Goal: Task Accomplishment & Management: Complete application form

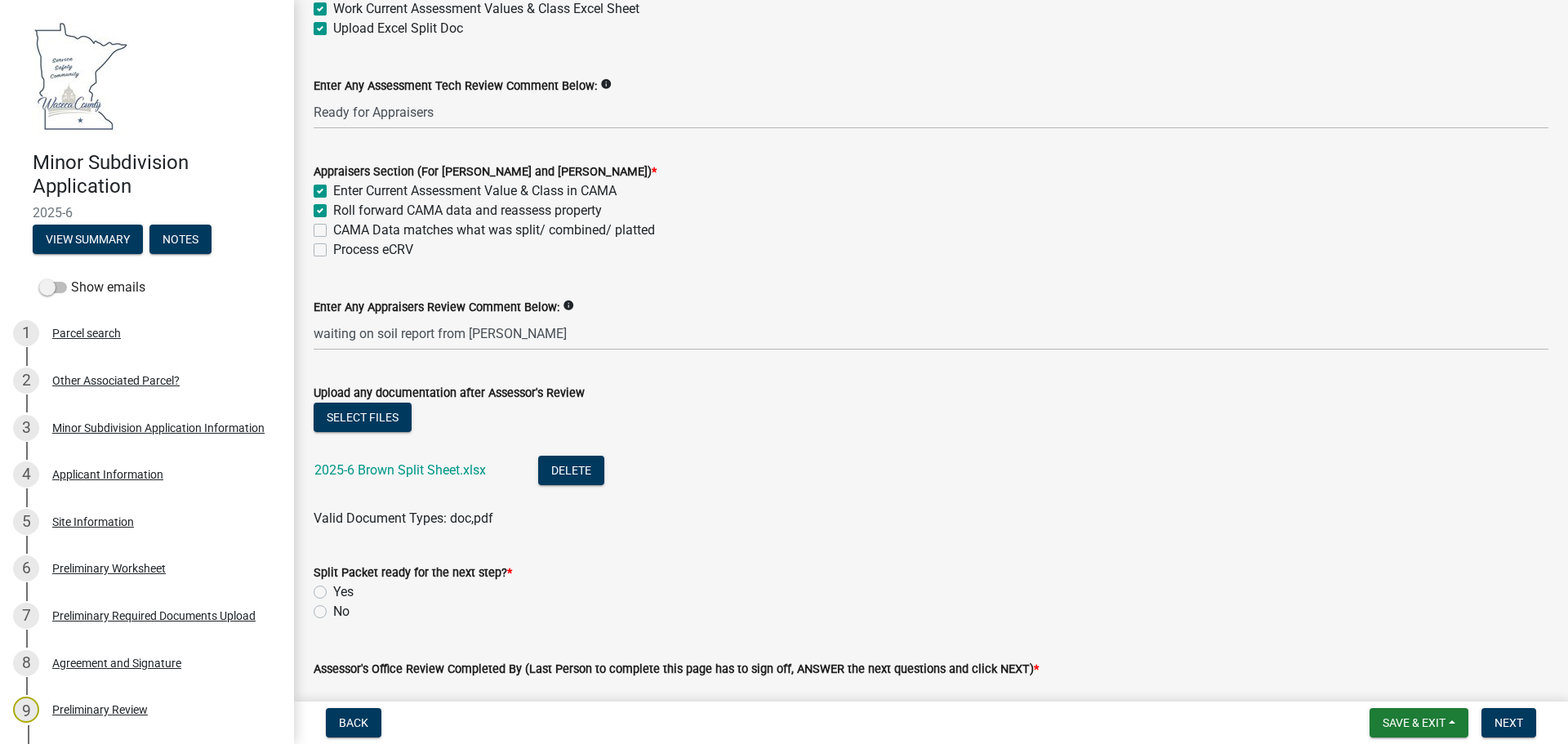
scroll to position [245, 0]
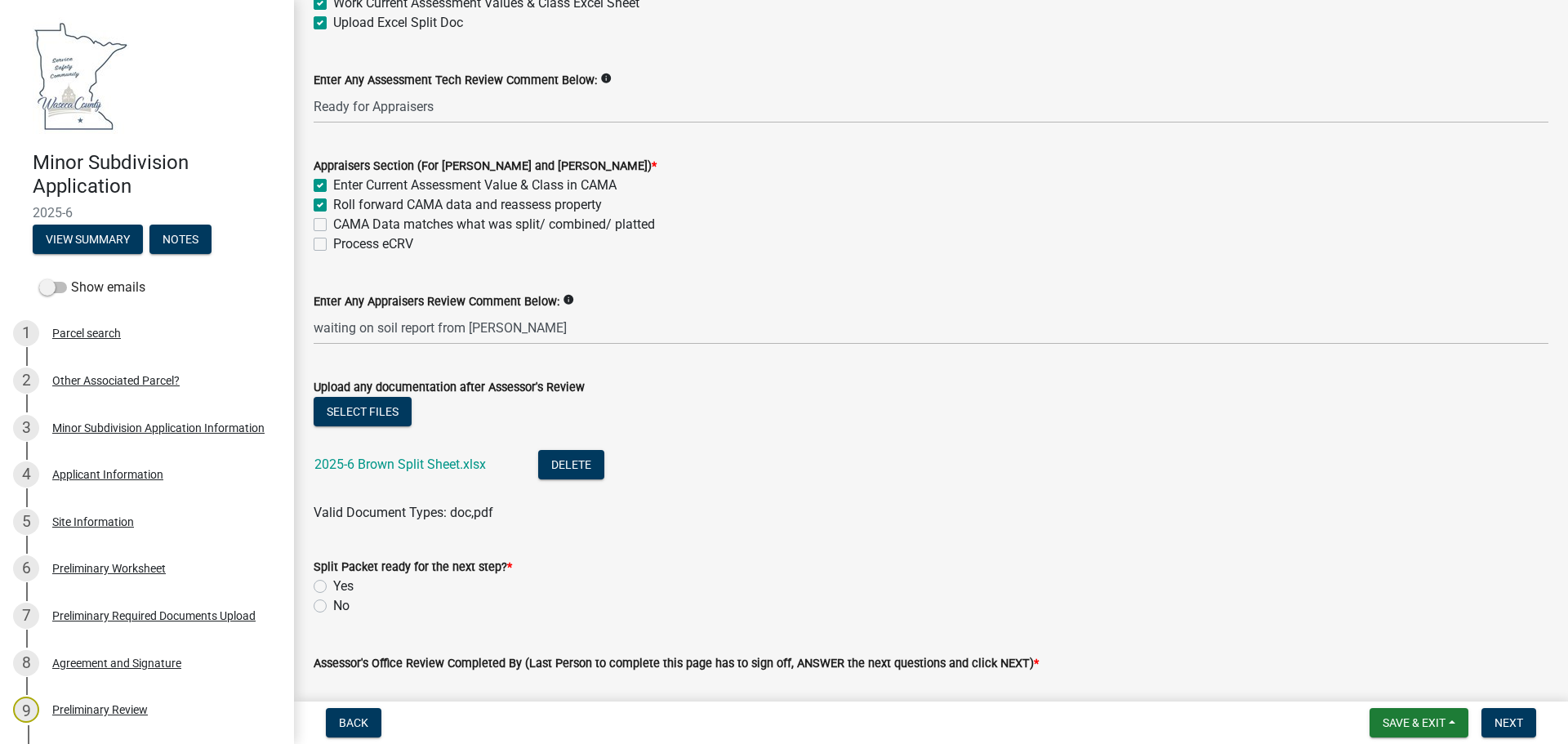
click at [333, 584] on label "Yes" at bounding box center [343, 587] width 20 height 20
click at [333, 584] on input "Yes" at bounding box center [338, 582] width 11 height 11
radio input "true"
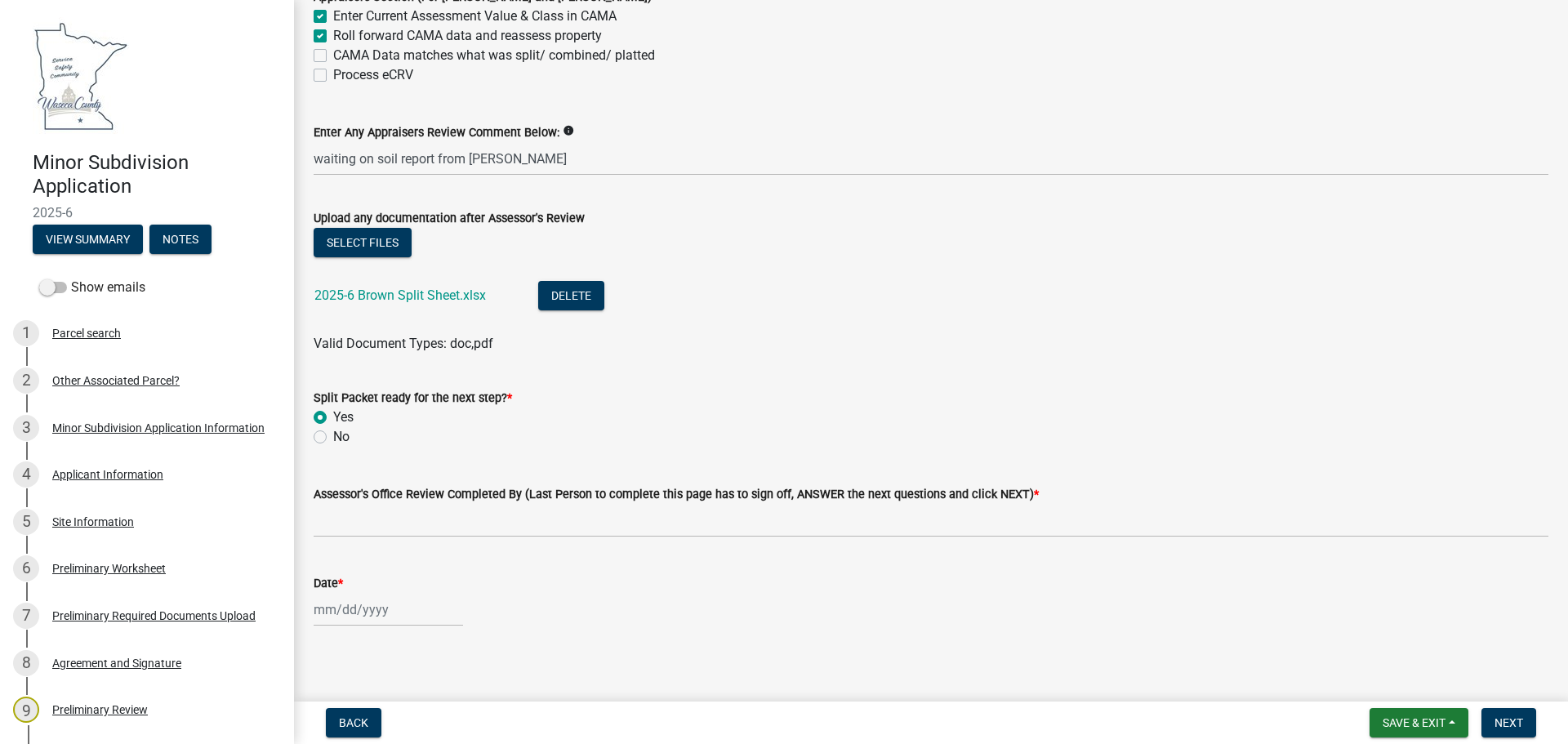
scroll to position [424, 0]
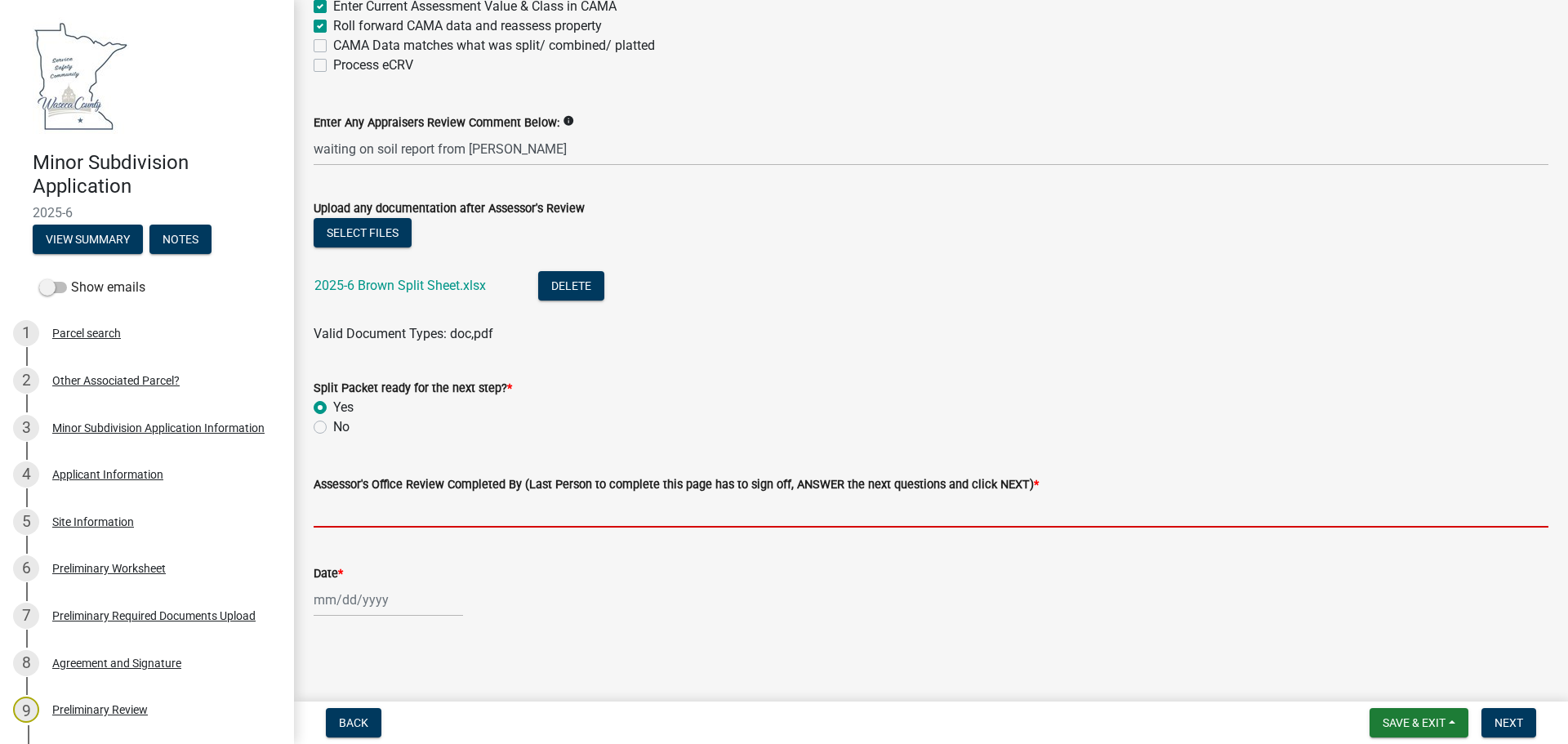
click at [336, 523] on input "Assessor's Office Review Completed By (Last Person to complete this page has to…" at bounding box center [930, 511] width 1235 height 34
type input "[PERSON_NAME]"
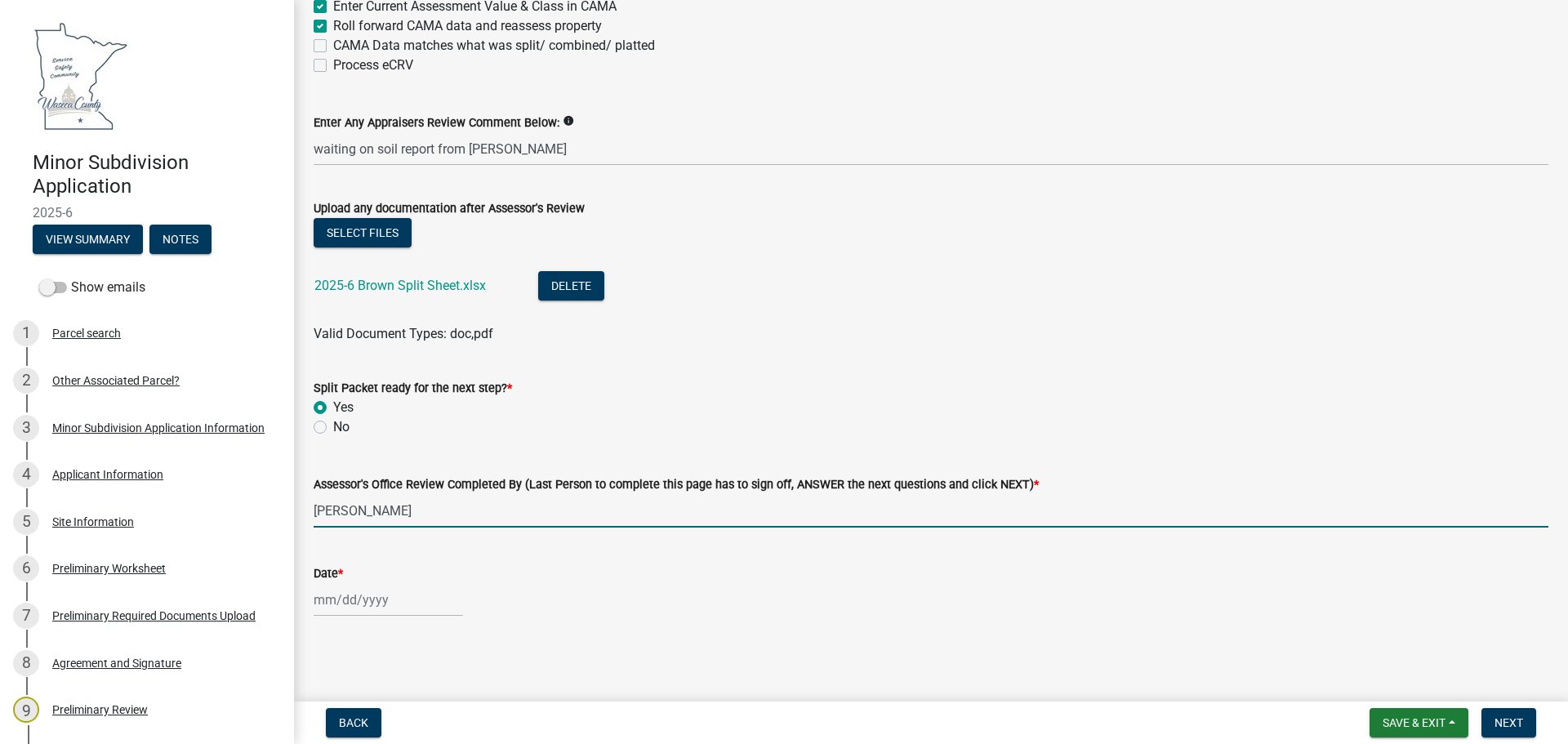
select select "8"
select select "2025"
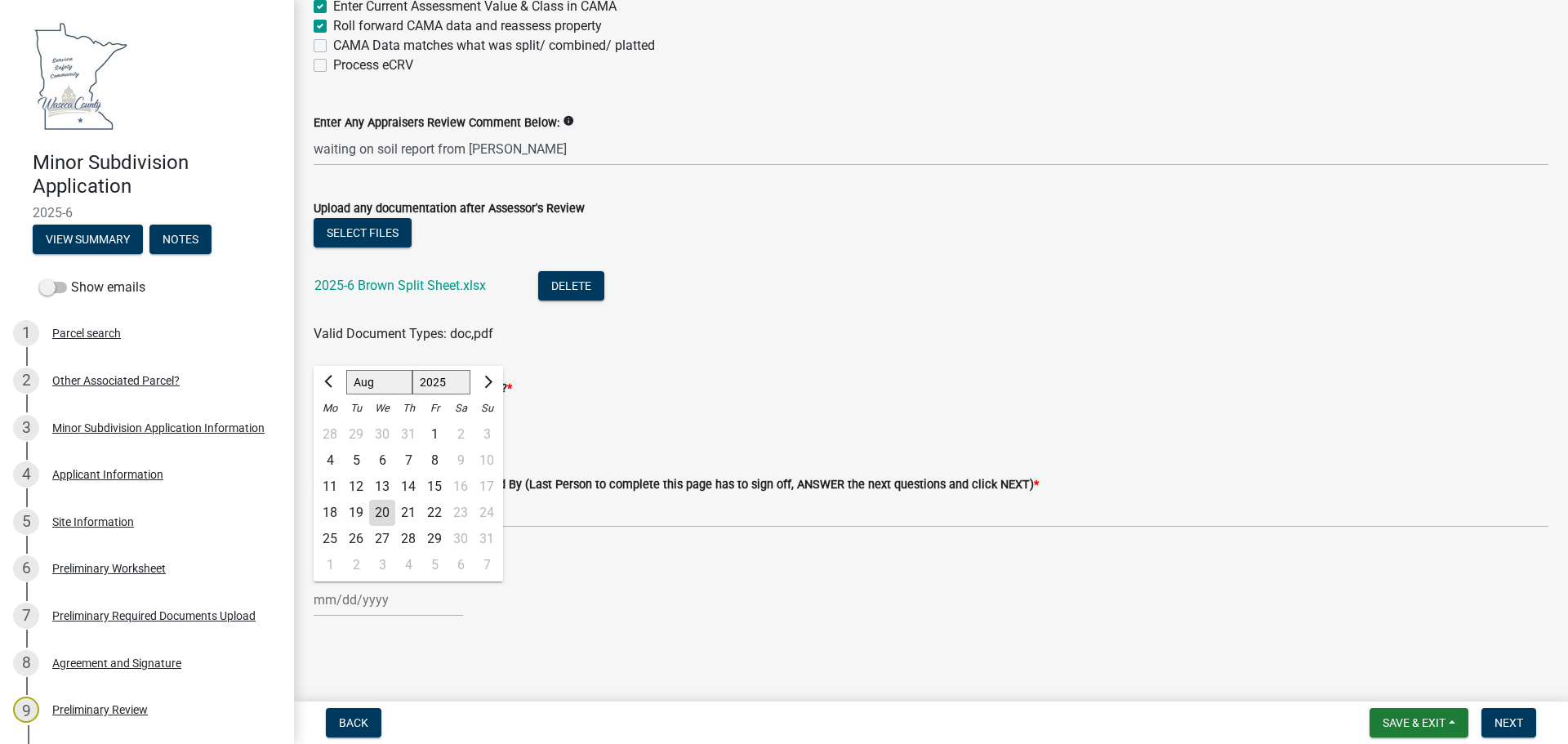
click at [317, 606] on div "[PERSON_NAME] Feb Mar Apr [PERSON_NAME][DATE] Oct Nov [DATE] 1526 1527 1528 152…" at bounding box center [388, 600] width 150 height 34
click at [390, 516] on div "20" at bounding box center [382, 513] width 26 height 26
type input "[DATE]"
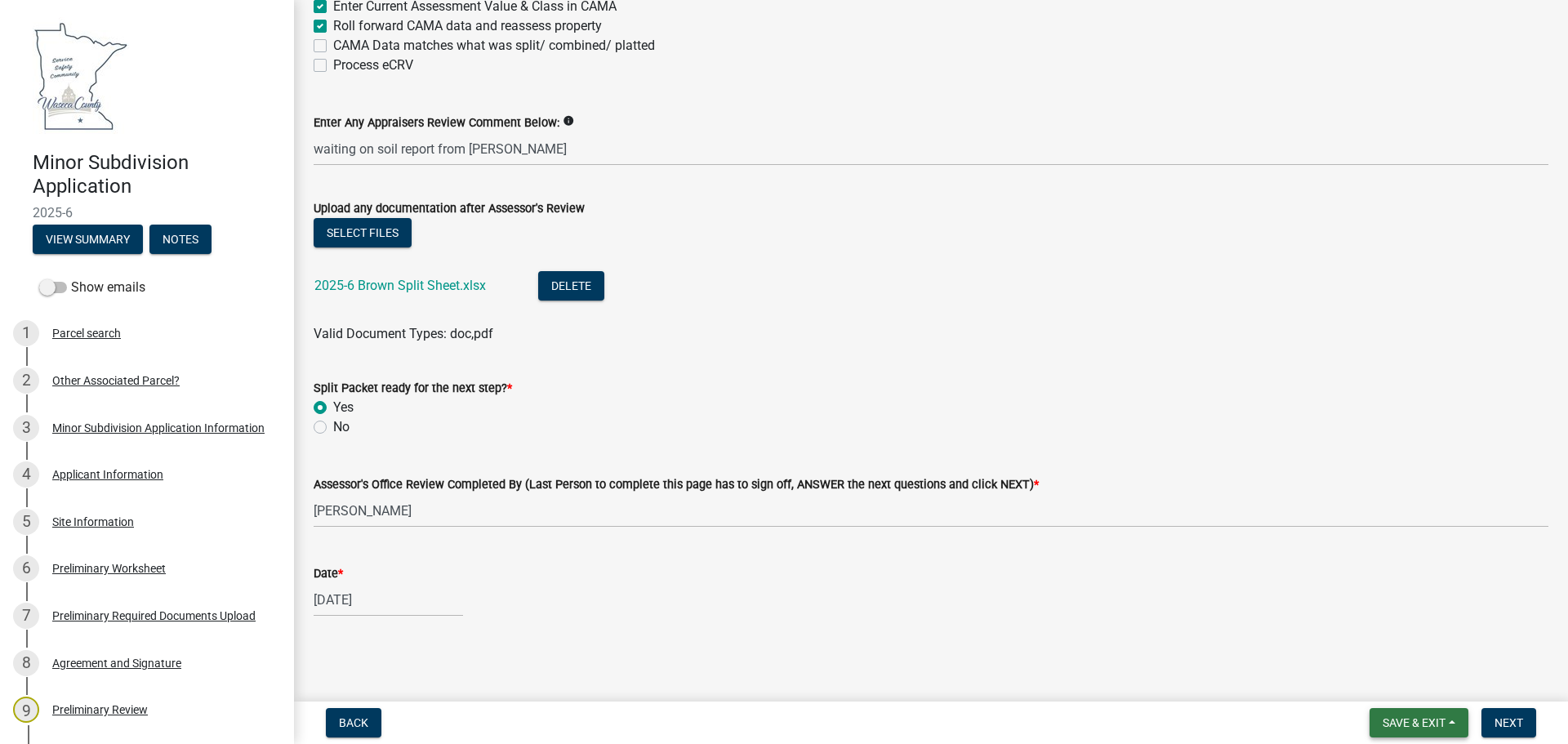
click at [1386, 721] on span "Save & Exit" at bounding box center [1414, 723] width 63 height 13
click at [1386, 679] on button "Save & Exit" at bounding box center [1404, 680] width 131 height 39
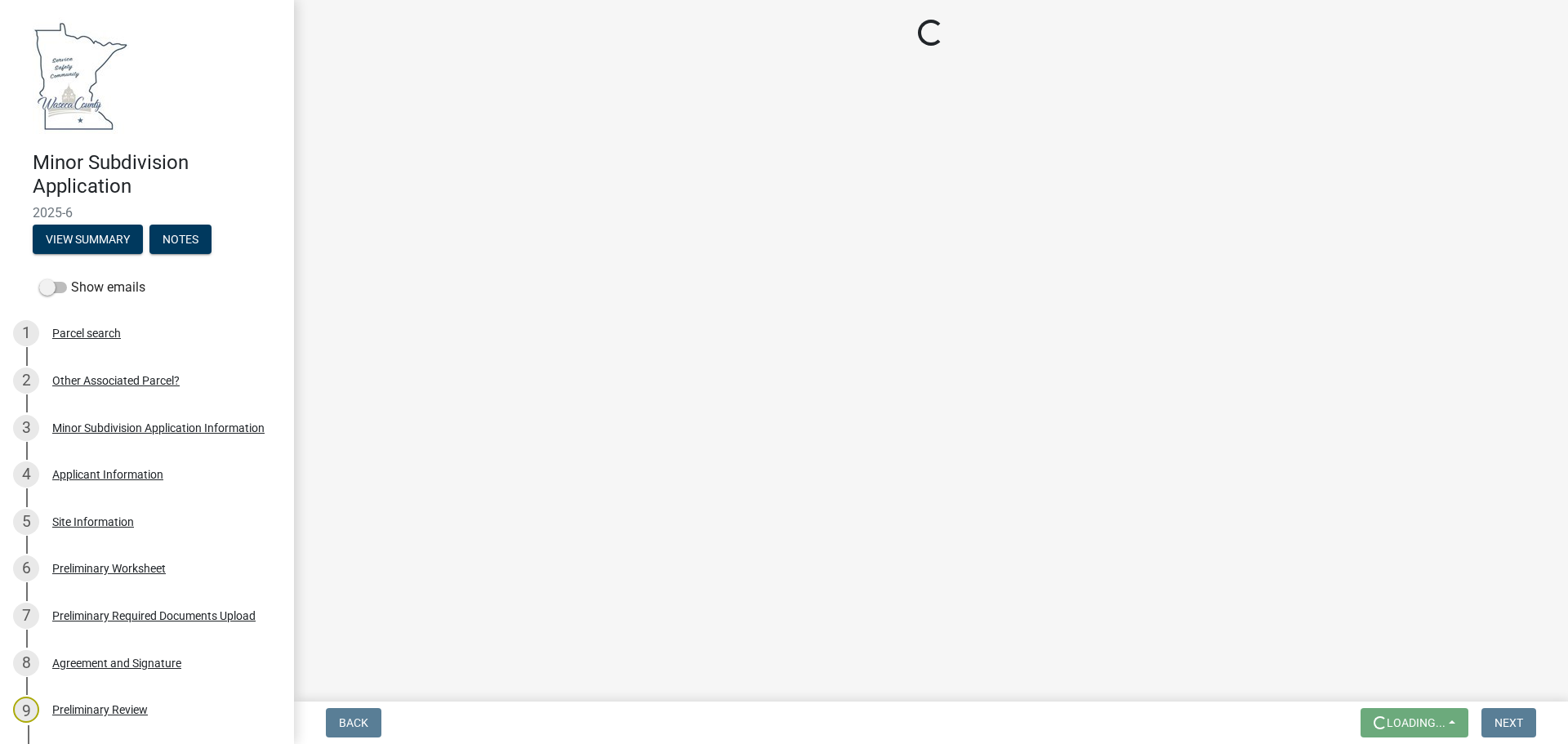
scroll to position [0, 0]
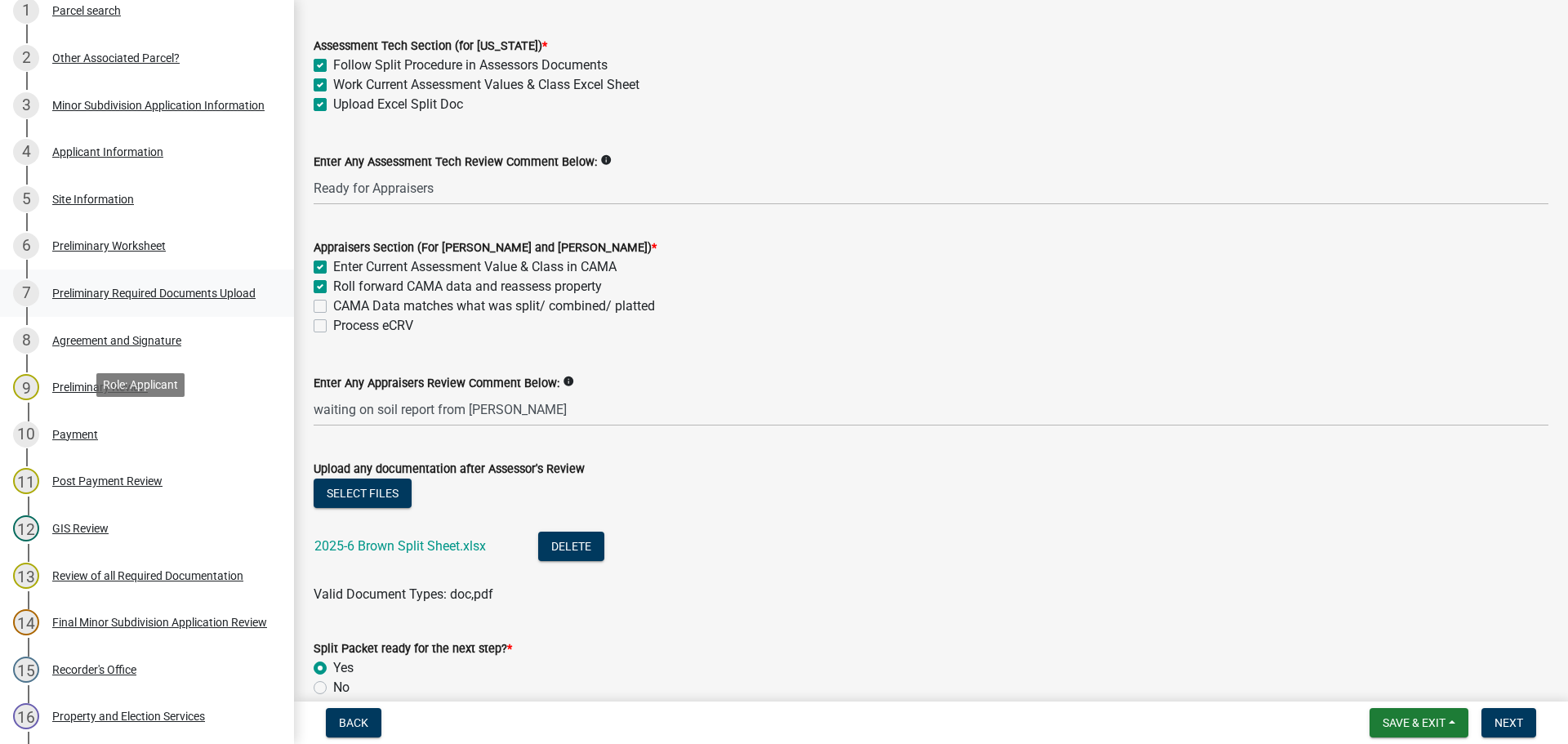
scroll to position [327, 0]
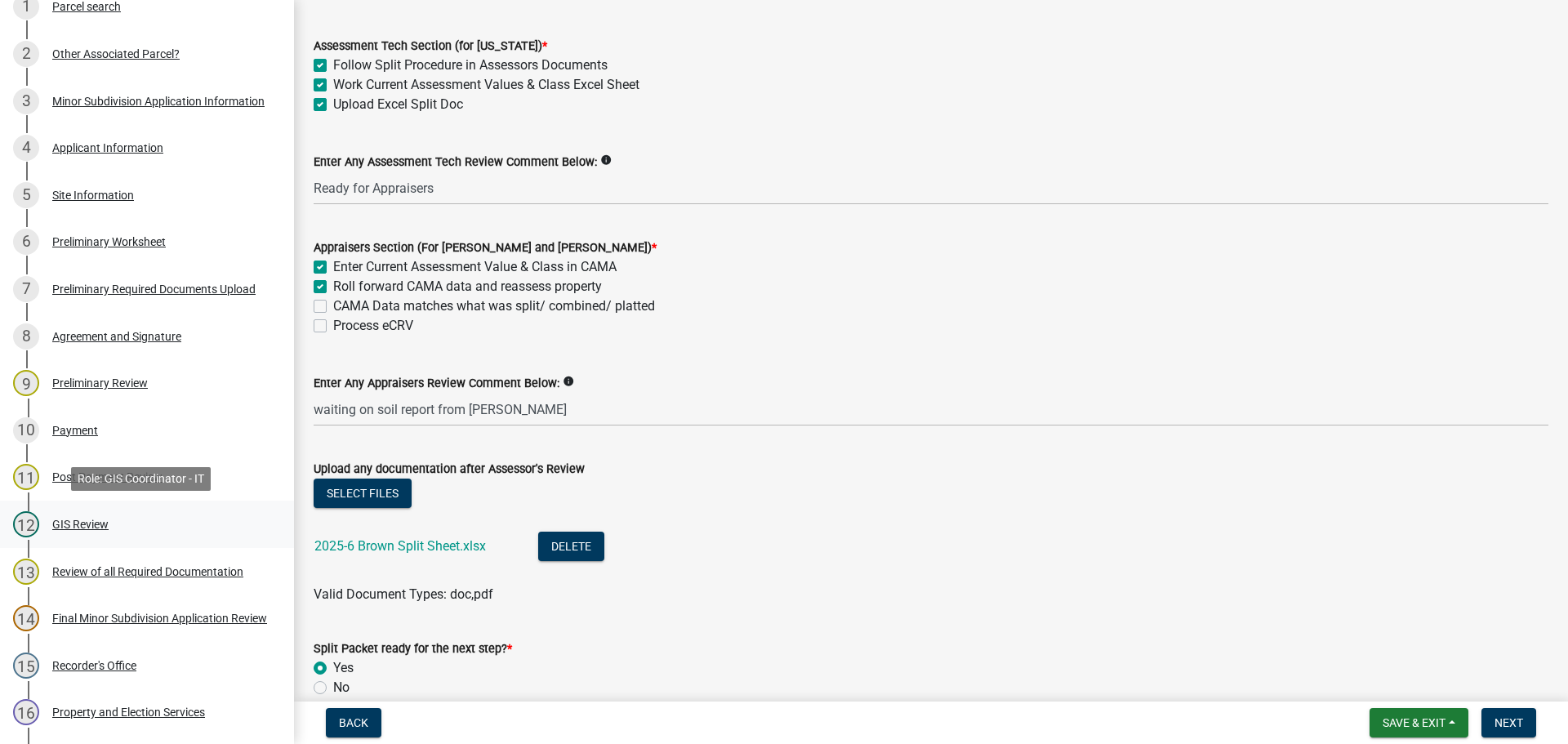
click at [72, 522] on div "GIS Review" at bounding box center [80, 525] width 56 height 11
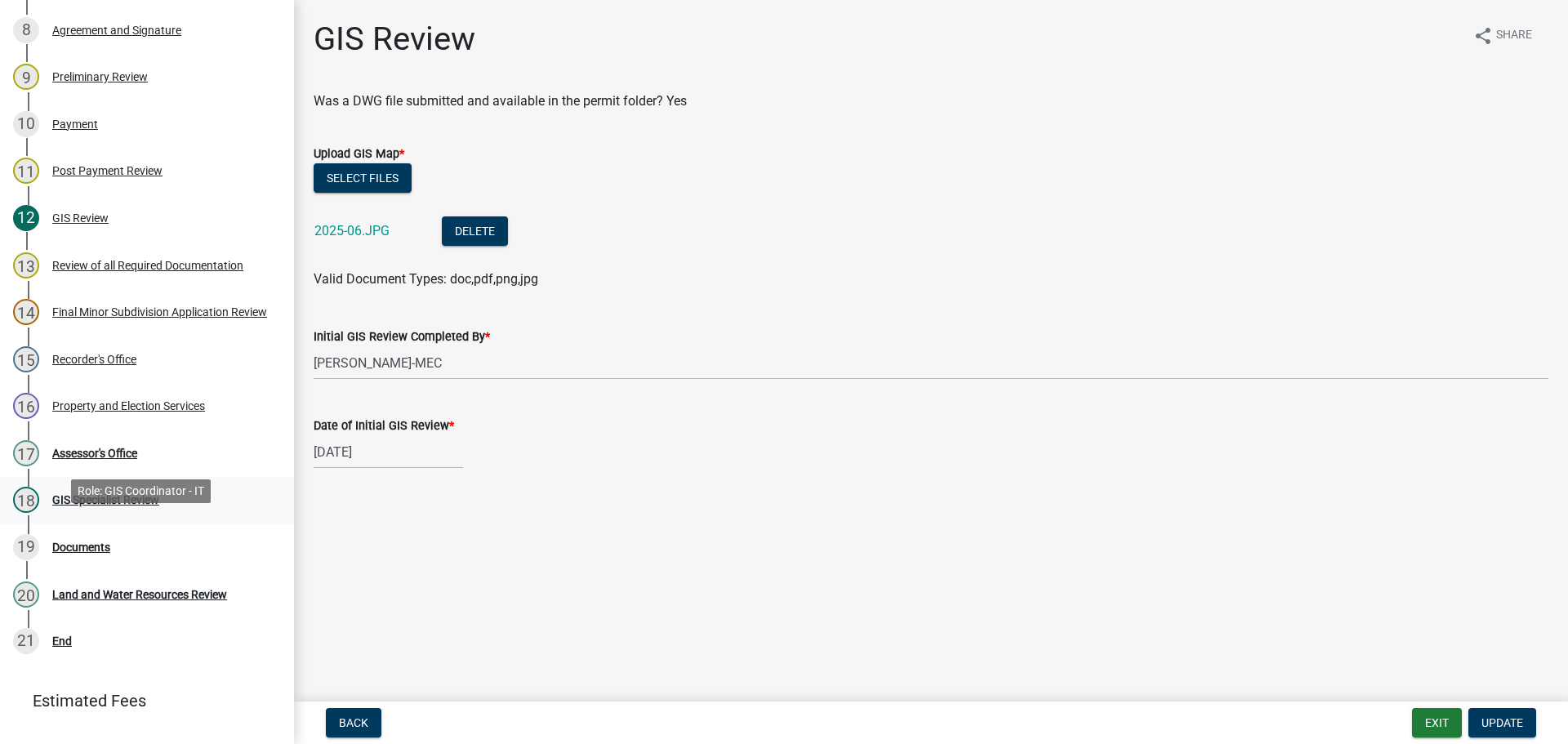
scroll to position [653, 0]
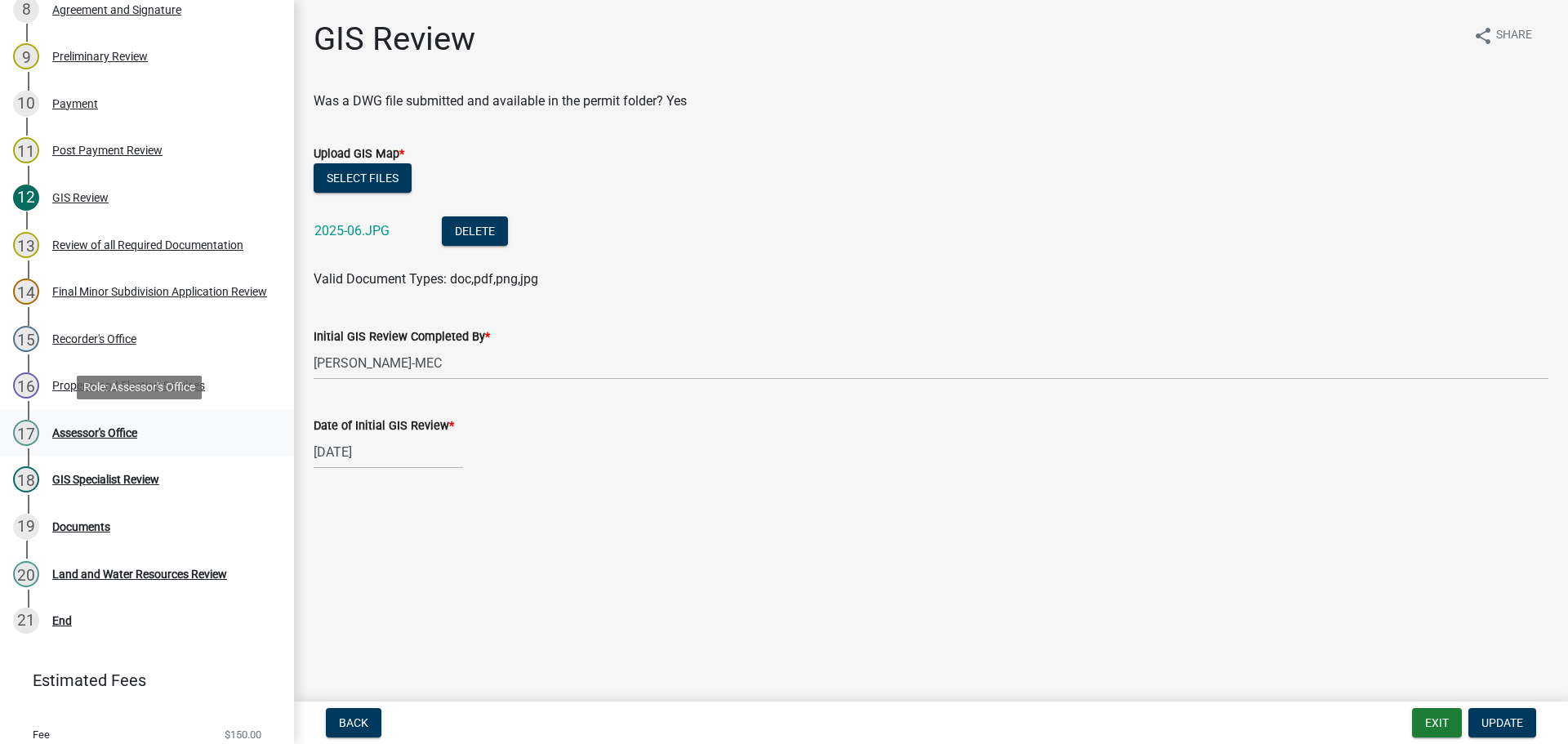
click at [84, 432] on div "Assessor's Office" at bounding box center [95, 433] width 85 height 11
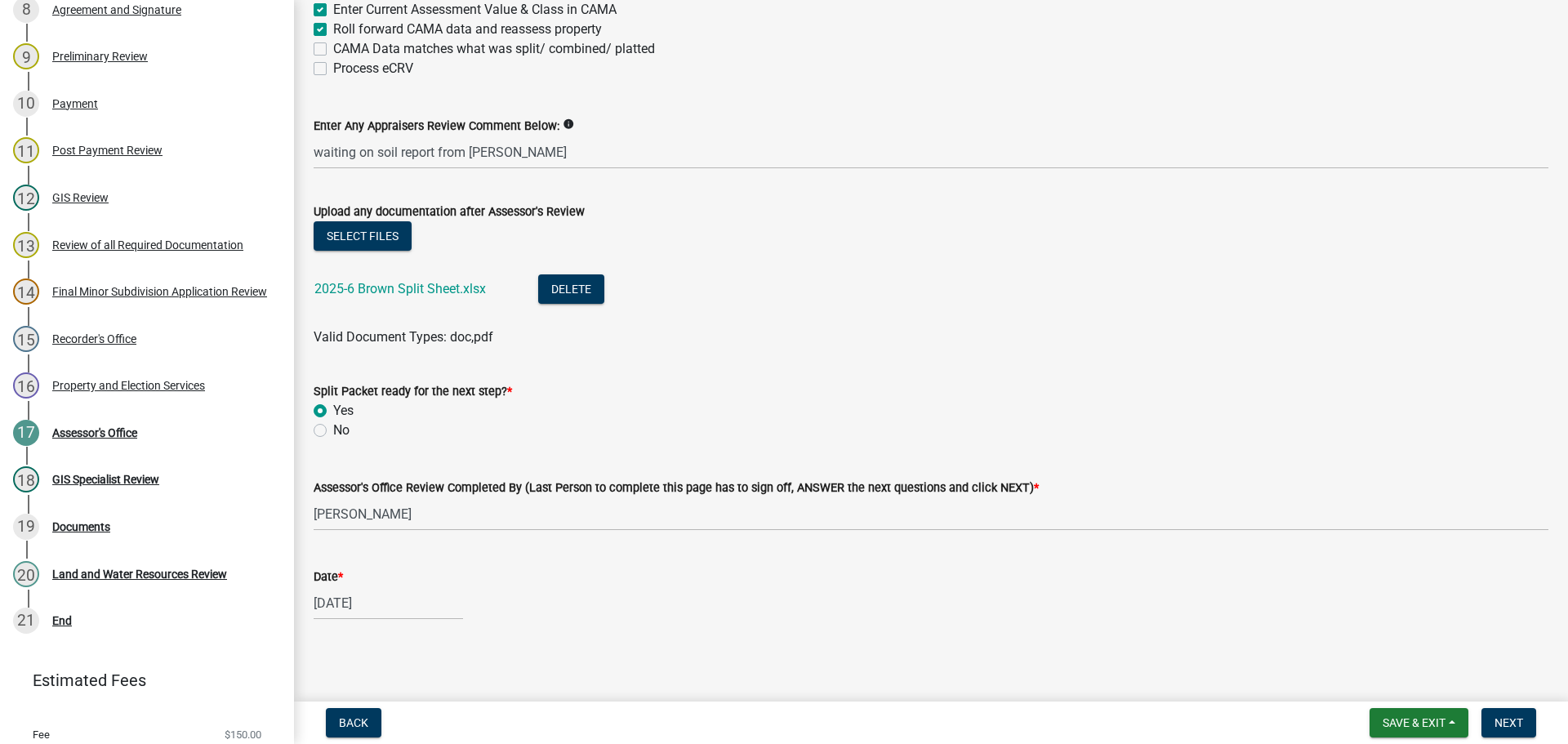
scroll to position [424, 0]
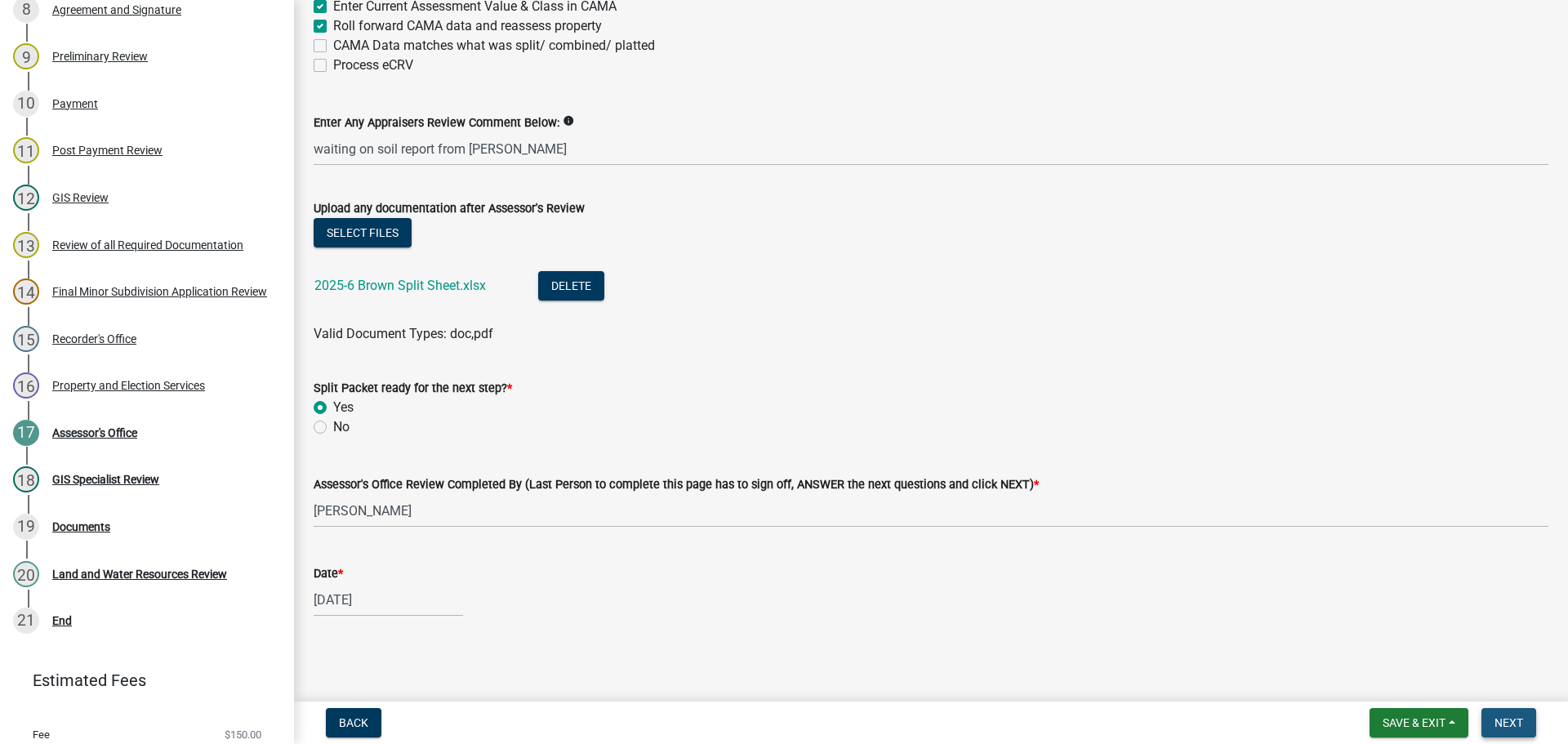
click at [1497, 735] on button "Next" at bounding box center [1508, 723] width 55 height 29
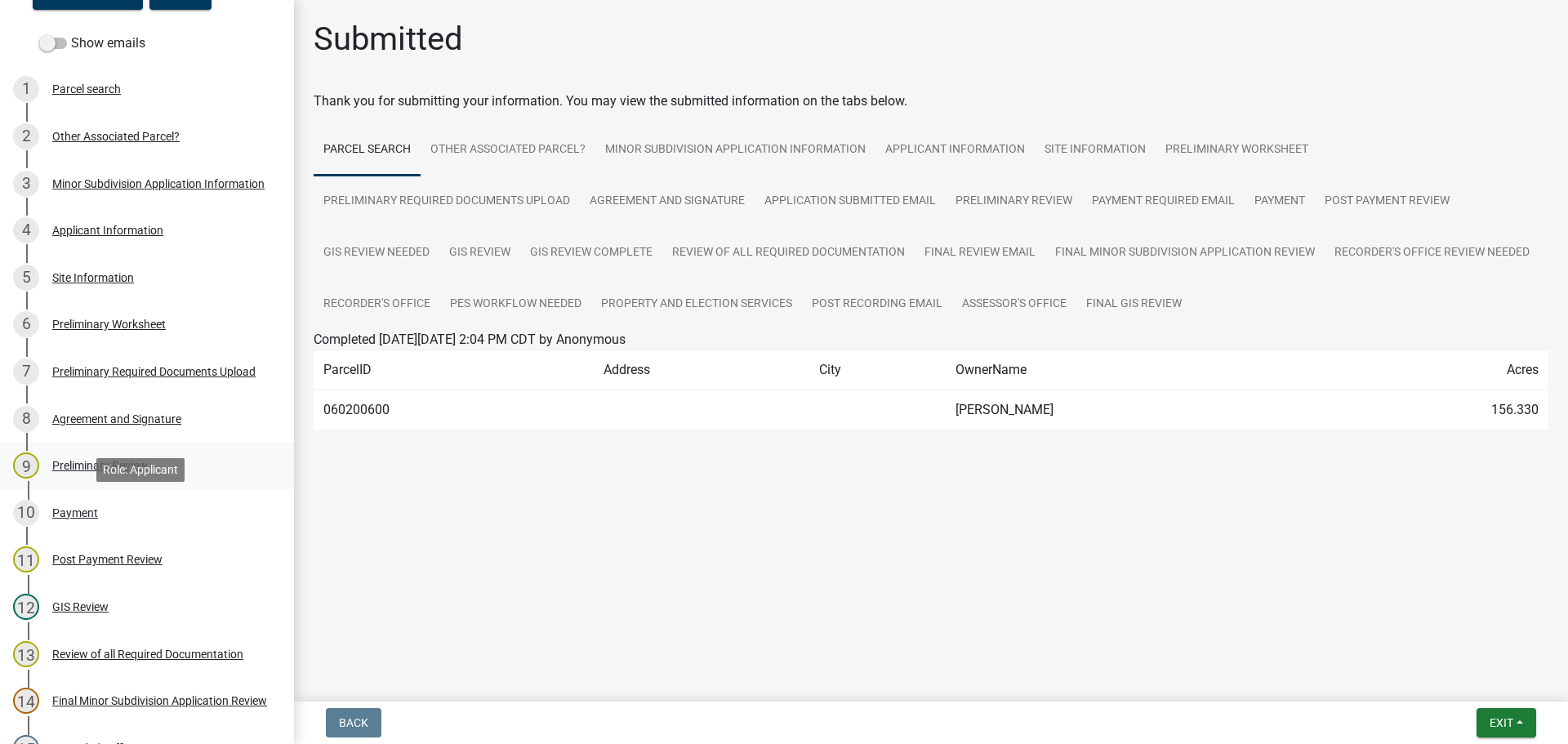
scroll to position [245, 0]
click at [67, 604] on div "GIS Review" at bounding box center [80, 606] width 56 height 11
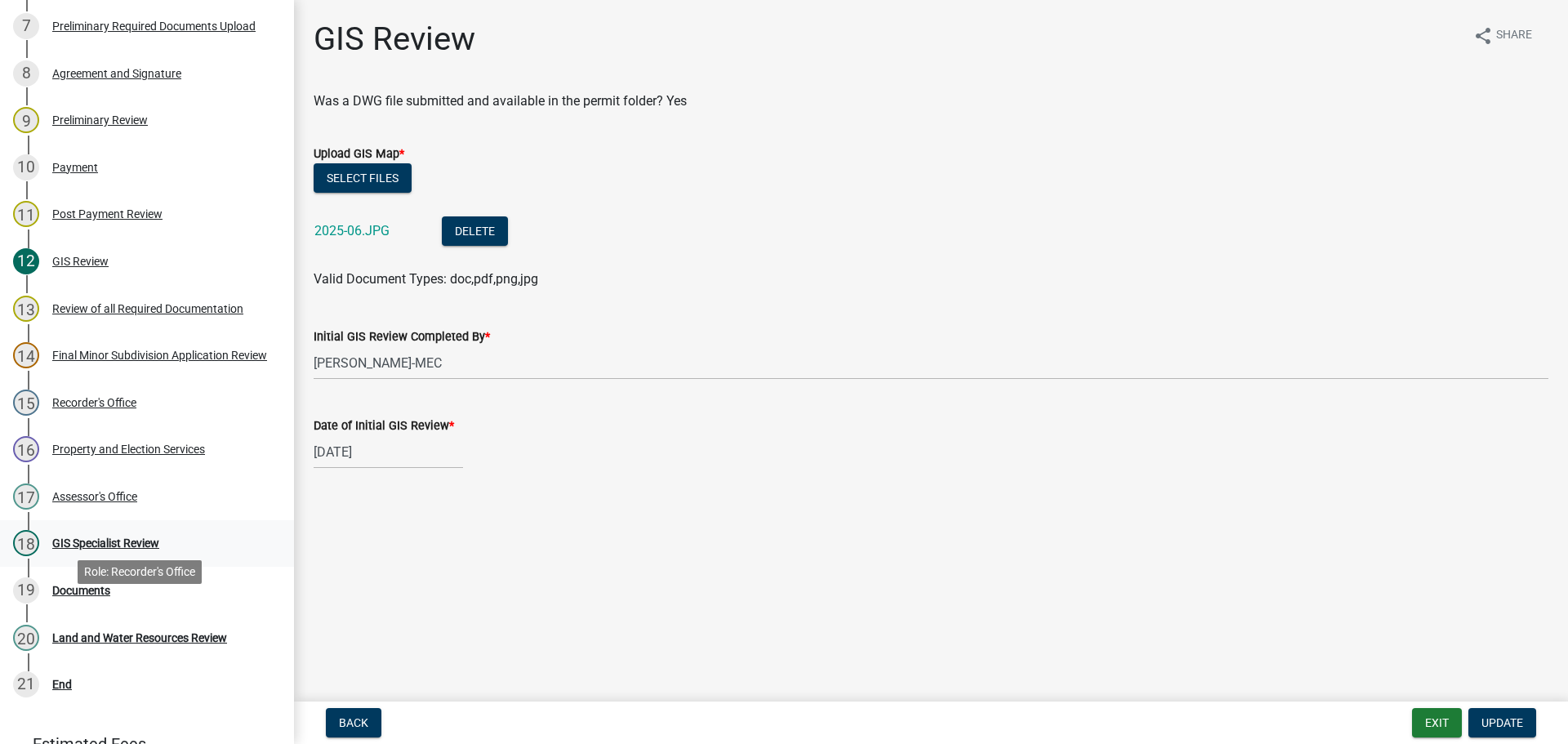
scroll to position [653, 0]
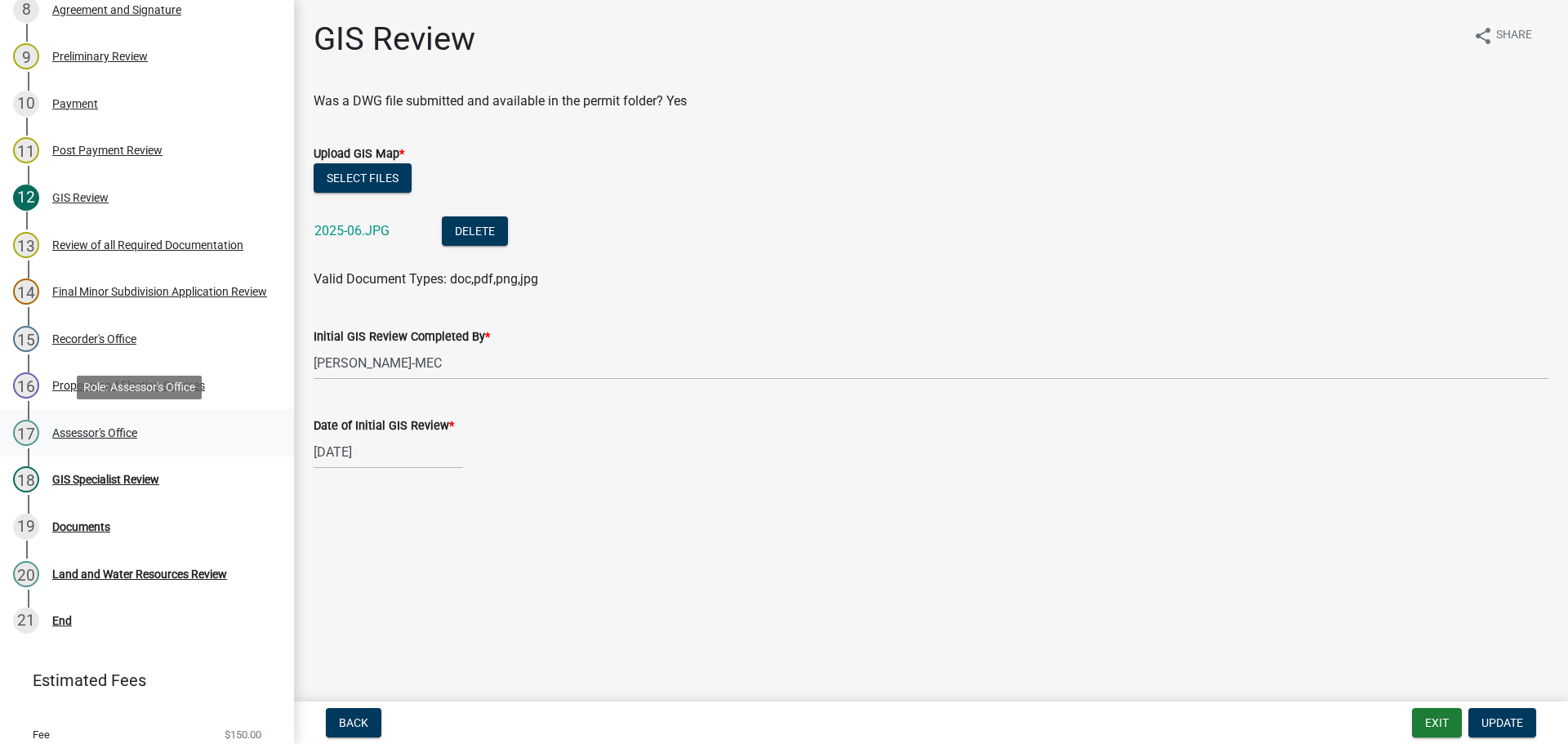
click at [92, 438] on div "Assessor's Office" at bounding box center [95, 433] width 85 height 11
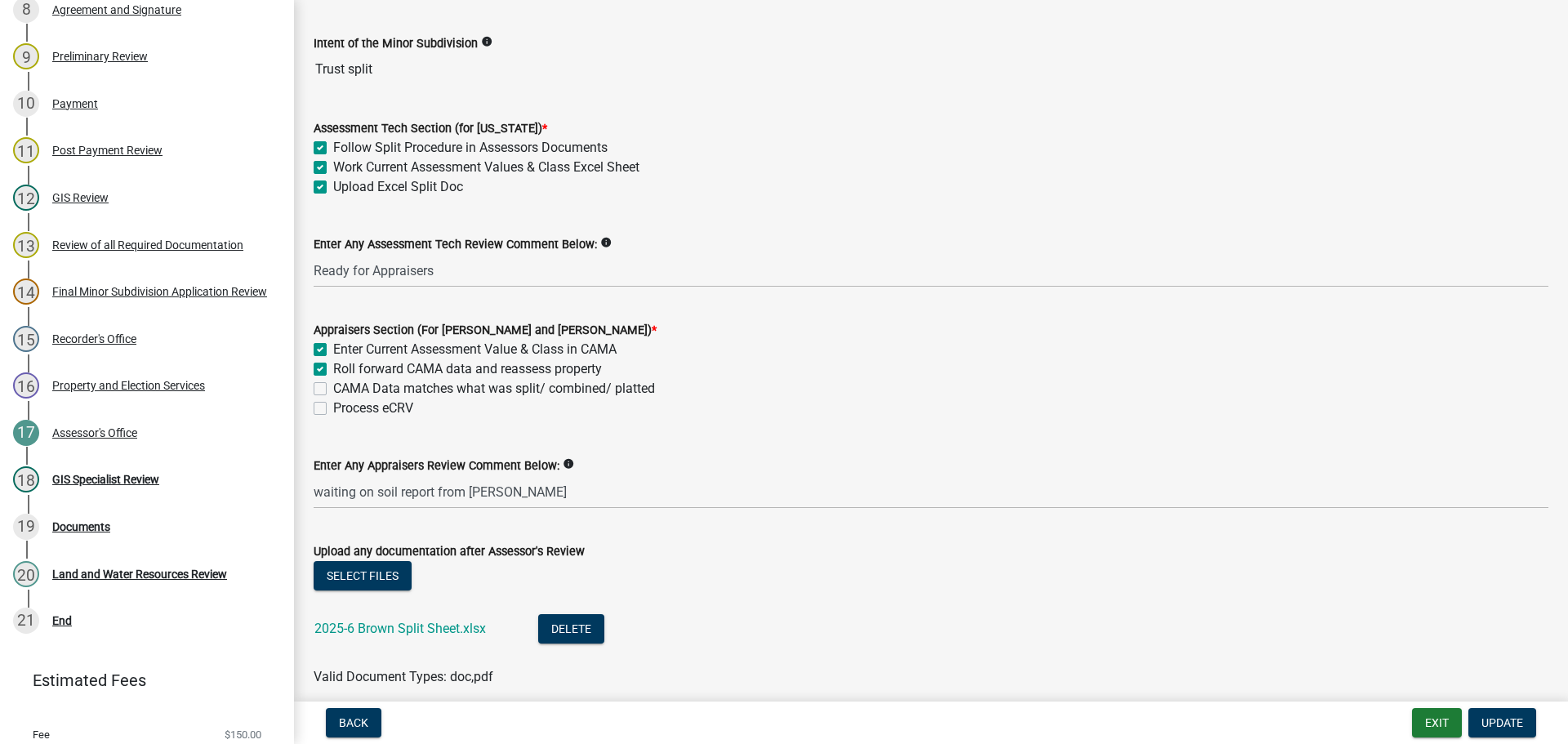
scroll to position [82, 0]
click at [333, 390] on label "CAMA Data matches what was split/ combined/ platted" at bounding box center [493, 388] width 322 height 20
click at [333, 389] on input "CAMA Data matches what was split/ combined/ platted" at bounding box center [338, 383] width 11 height 11
checkbox input "true"
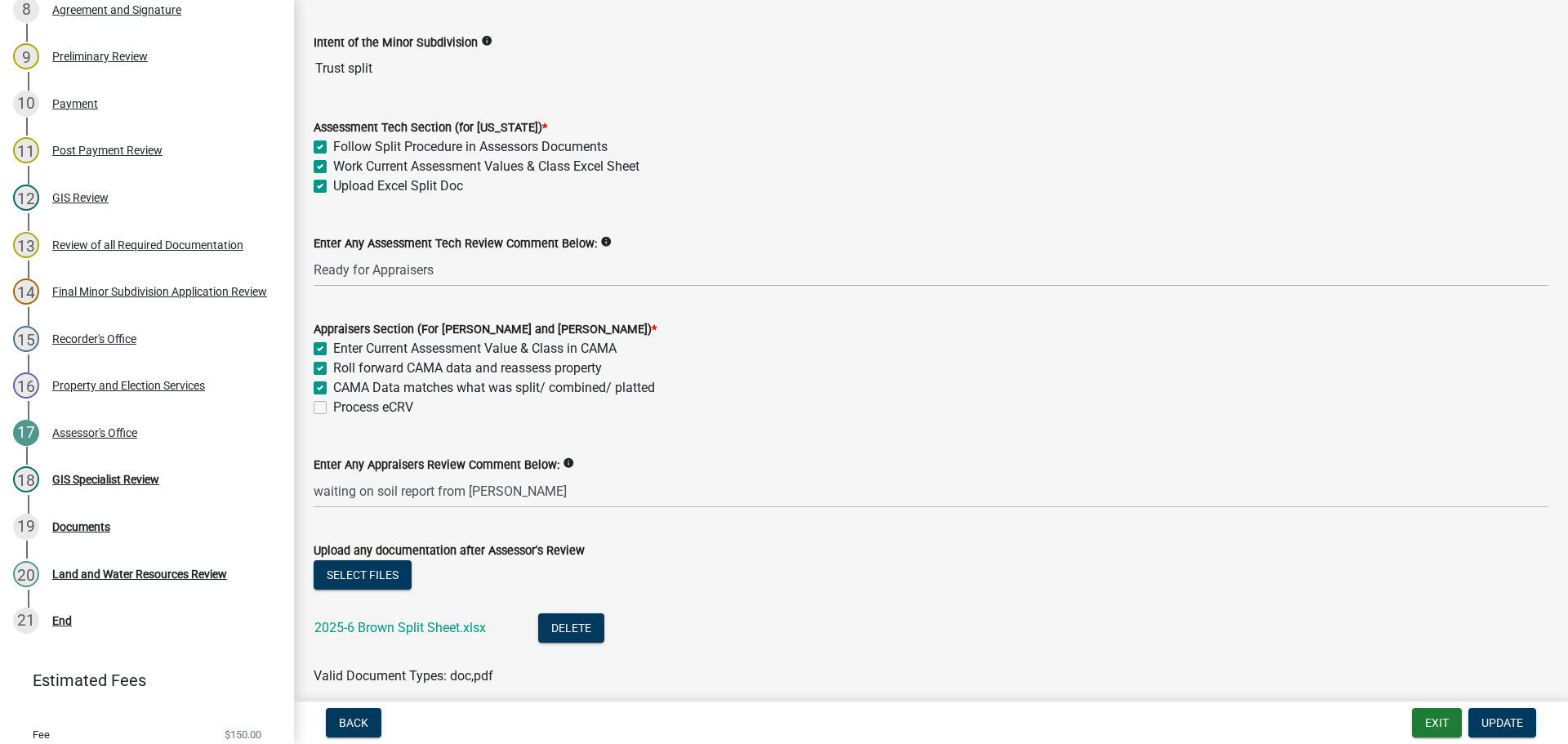
checkbox input "true"
checkbox input "false"
drag, startPoint x: 1488, startPoint y: 727, endPoint x: 1299, endPoint y: 647, distance: 205.2
click at [1487, 728] on span "Update" at bounding box center [1502, 723] width 42 height 13
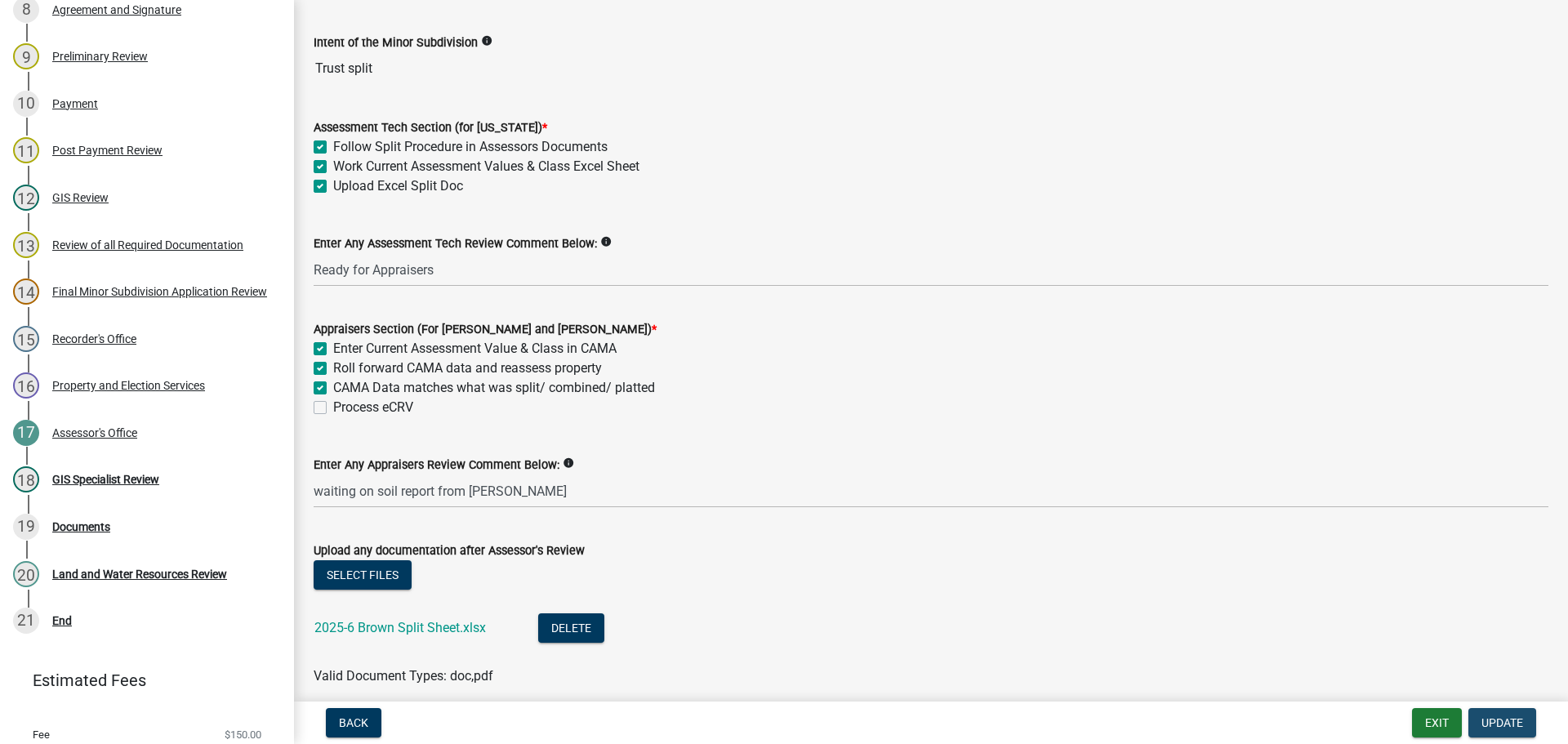
scroll to position [0, 0]
